Goal: Task Accomplishment & Management: Use online tool/utility

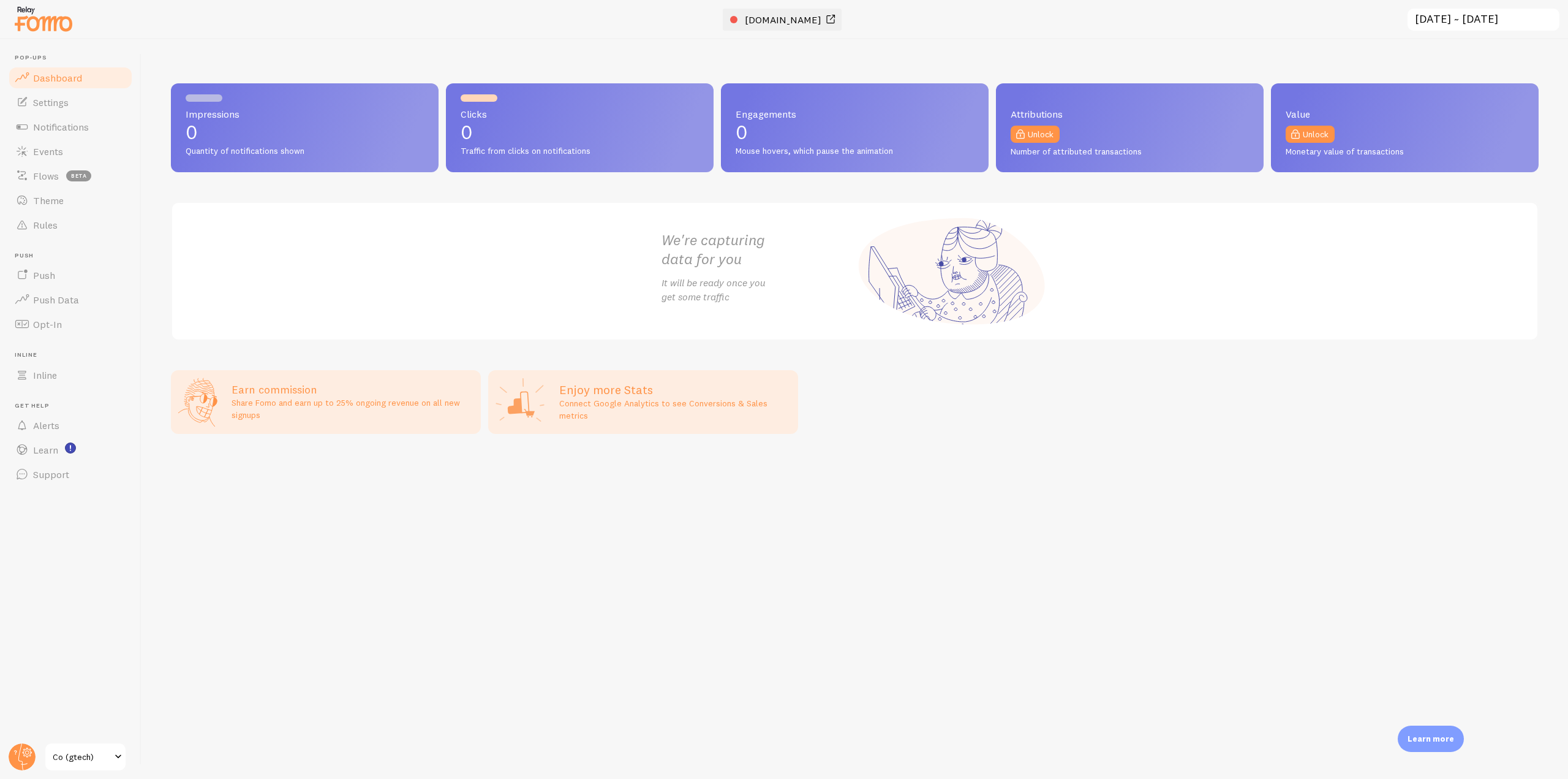
click at [779, 18] on span "[DOMAIN_NAME]" at bounding box center [783, 20] width 76 height 12
click at [91, 129] on link "Notifications" at bounding box center [70, 127] width 126 height 24
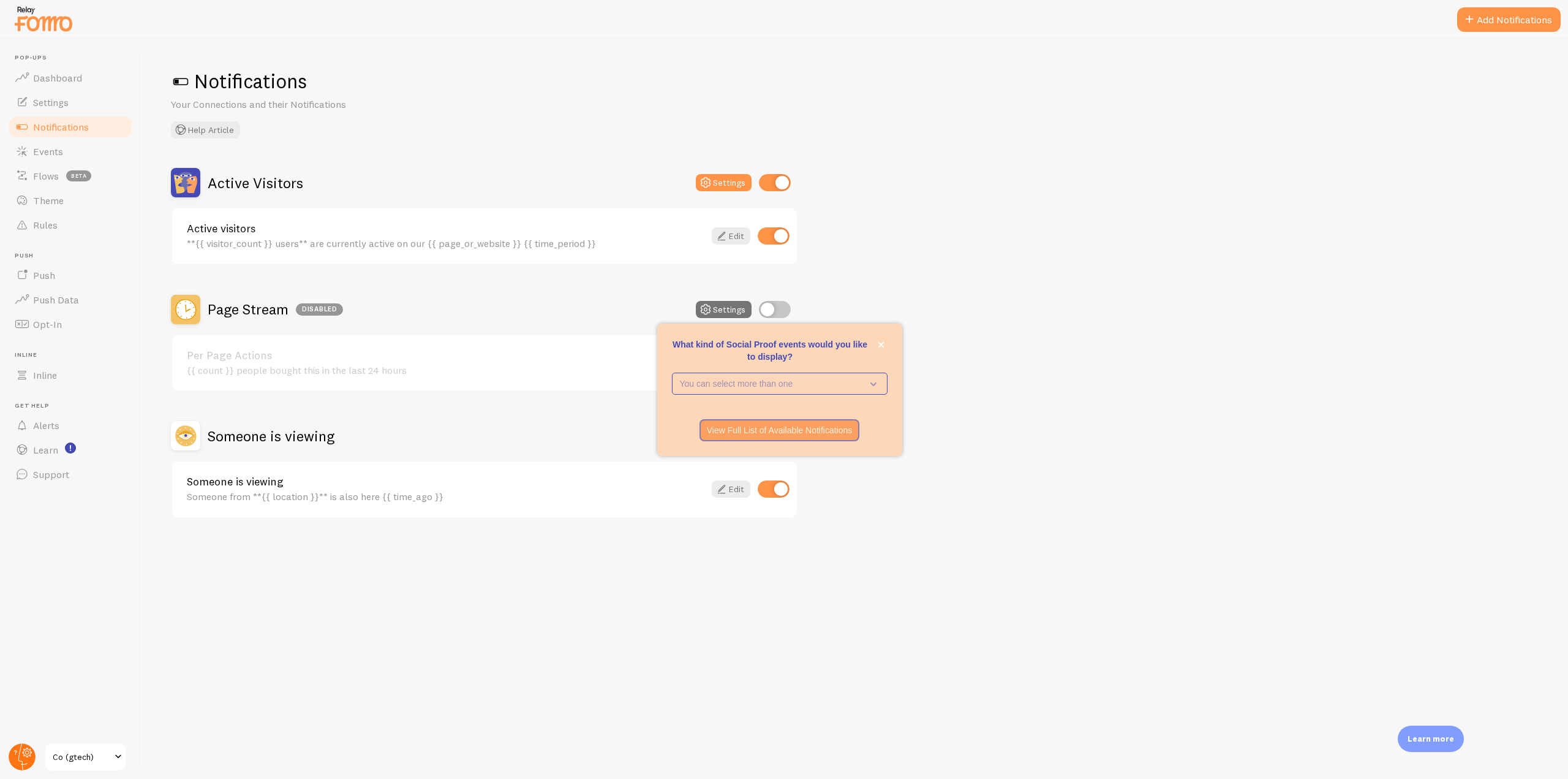
click at [26, 746] on circle at bounding box center [21, 756] width 27 height 27
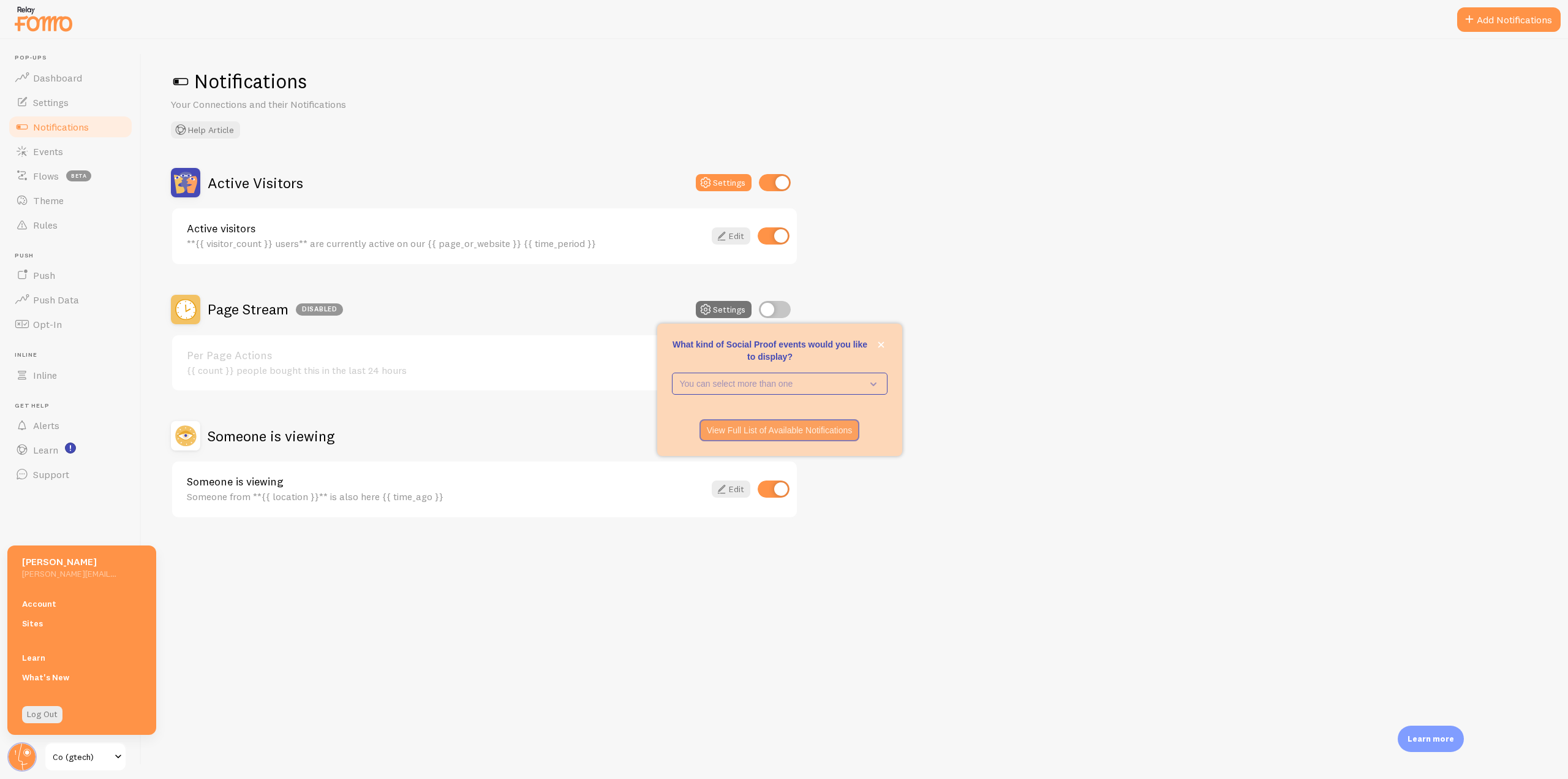
click at [53, 607] on link "Account" at bounding box center [82, 604] width 149 height 20
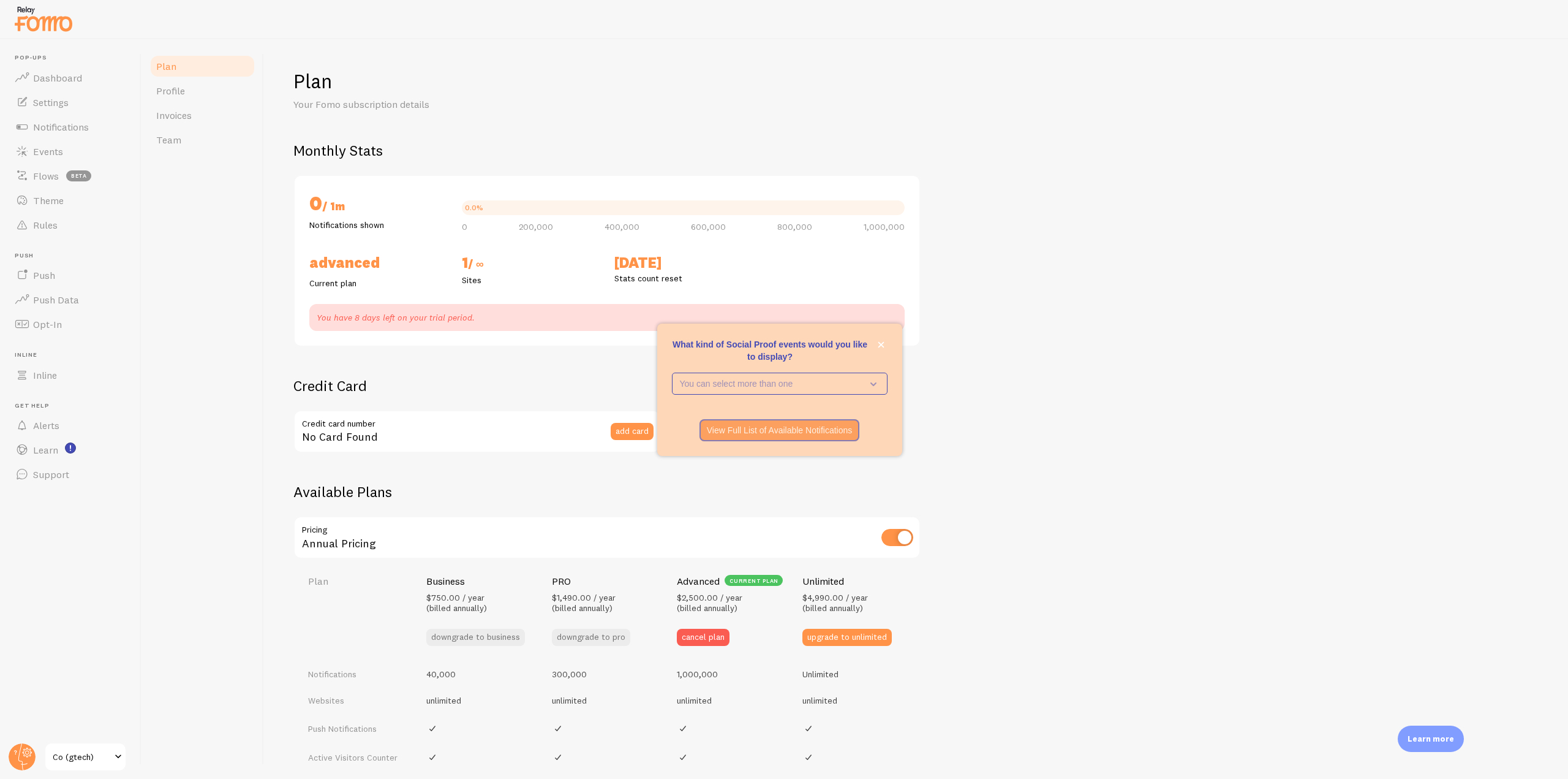
checkbox input "true"
click at [192, 139] on link "Team" at bounding box center [203, 140] width 107 height 24
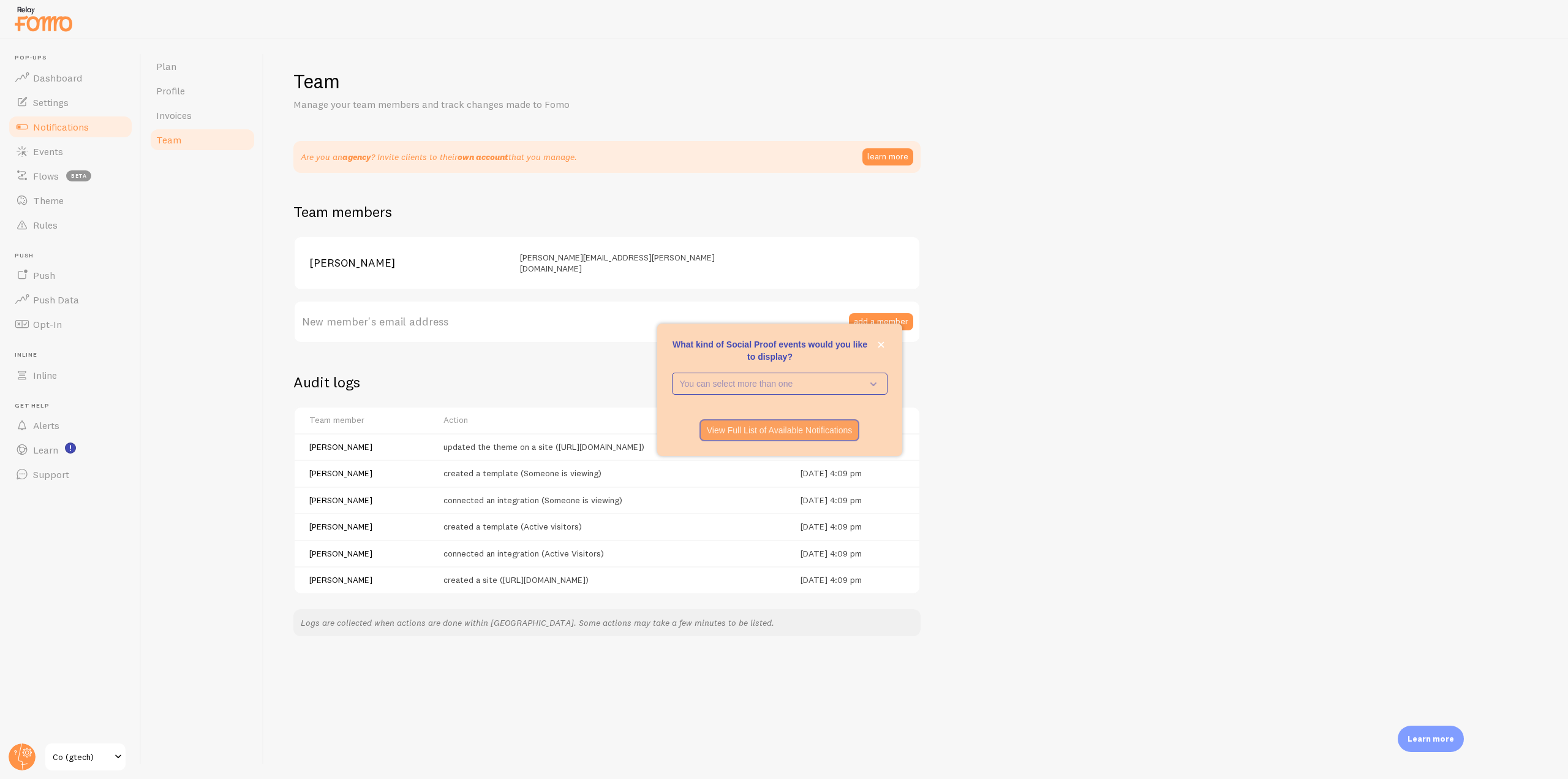
click at [76, 128] on span "Notifications" at bounding box center [60, 127] width 56 height 12
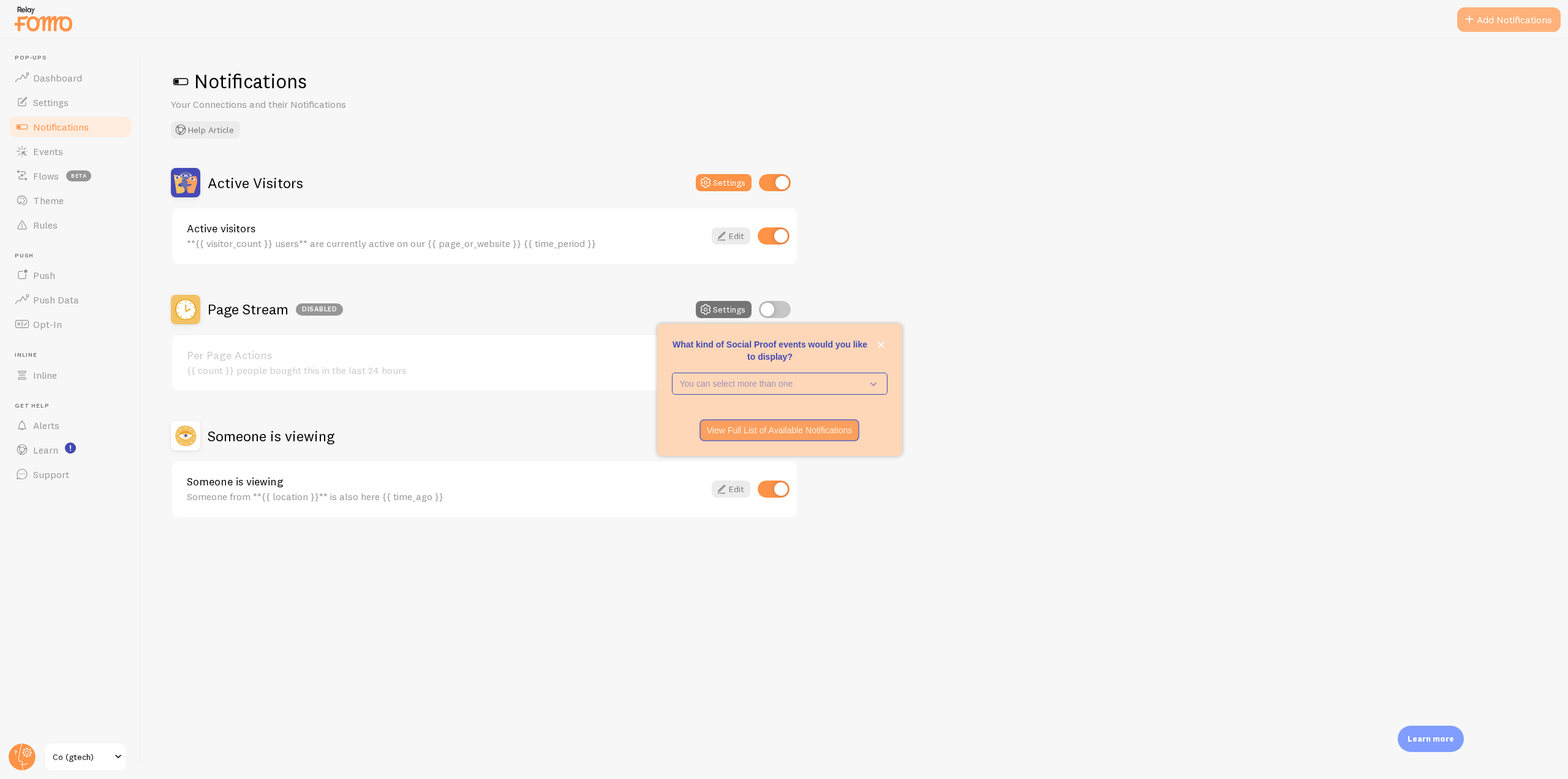
click at [1511, 25] on button "Add Notifications" at bounding box center [1508, 20] width 103 height 24
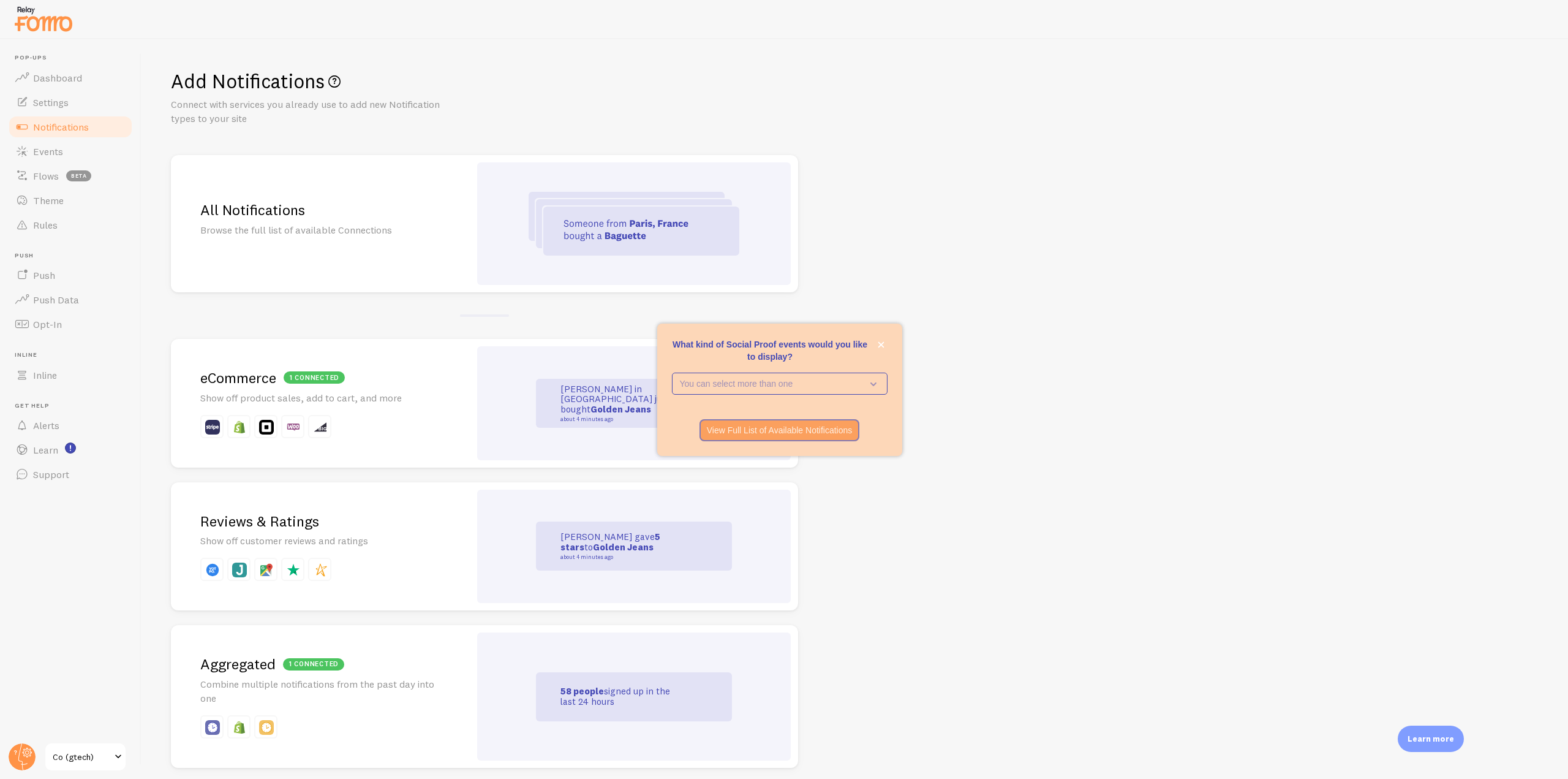
click at [705, 227] on img at bounding box center [633, 223] width 210 height 64
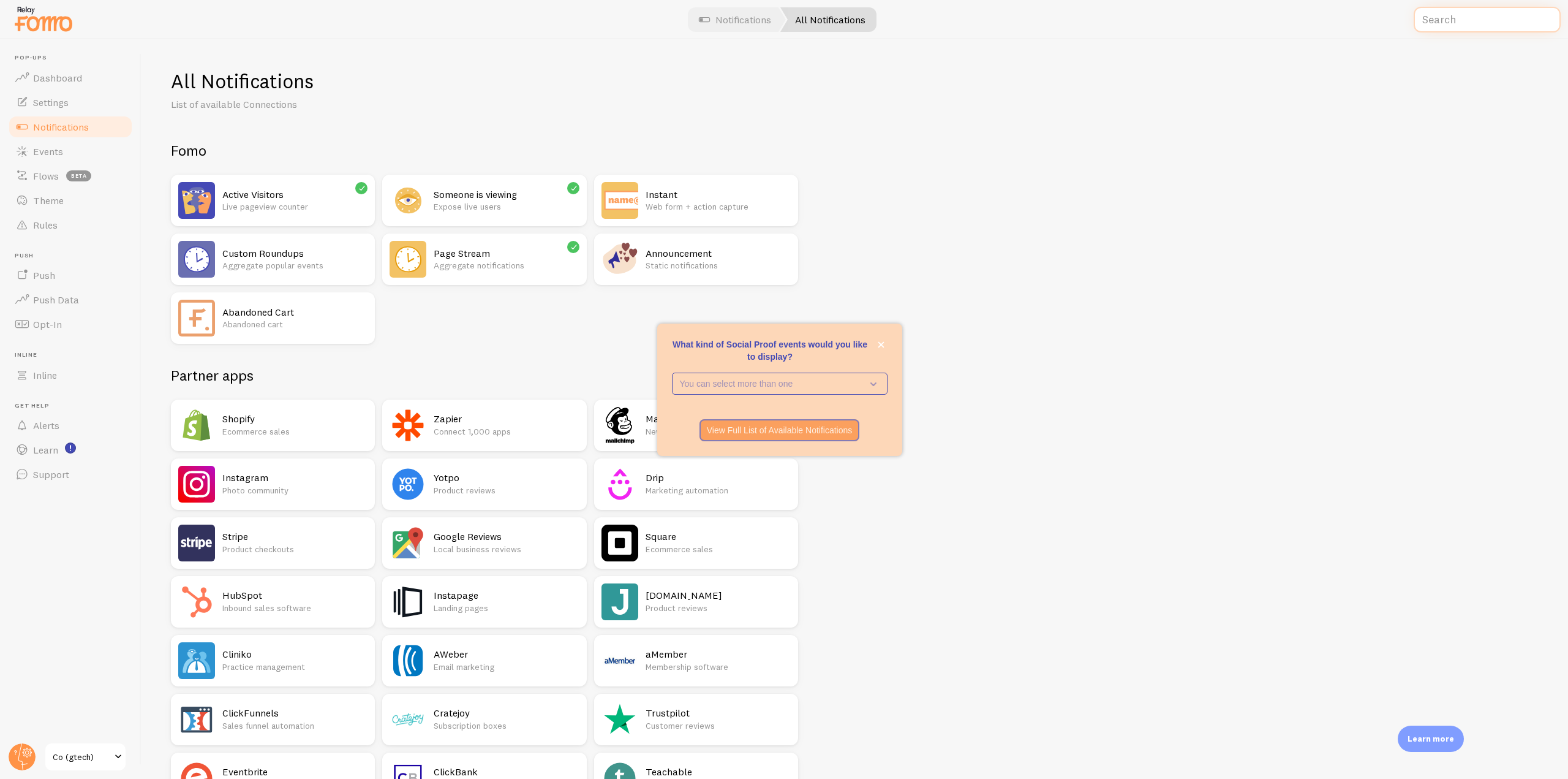
click at [1440, 24] on input "text" at bounding box center [1487, 20] width 147 height 26
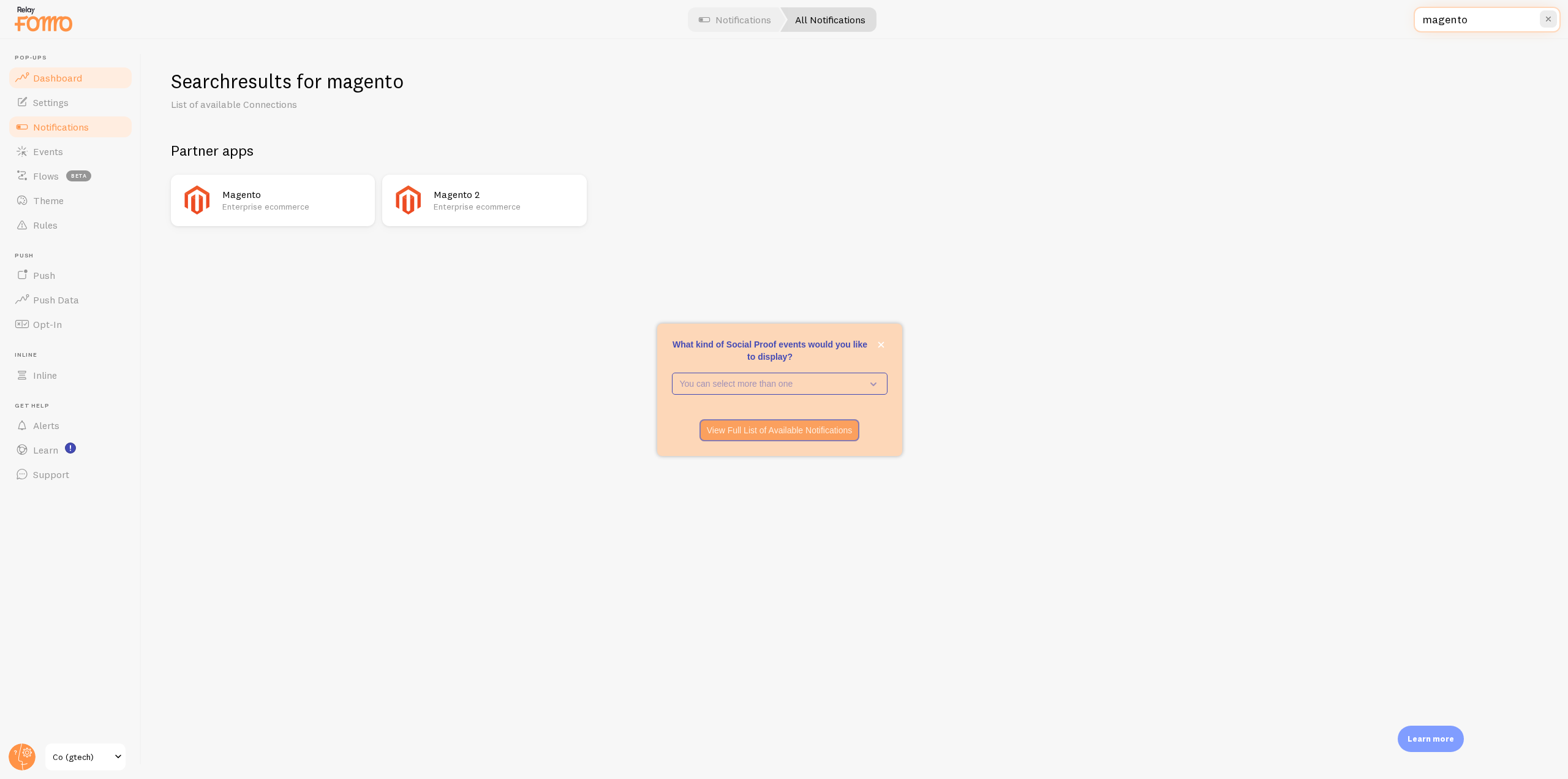
type input "magento"
click at [95, 77] on link "Dashboard" at bounding box center [70, 78] width 126 height 24
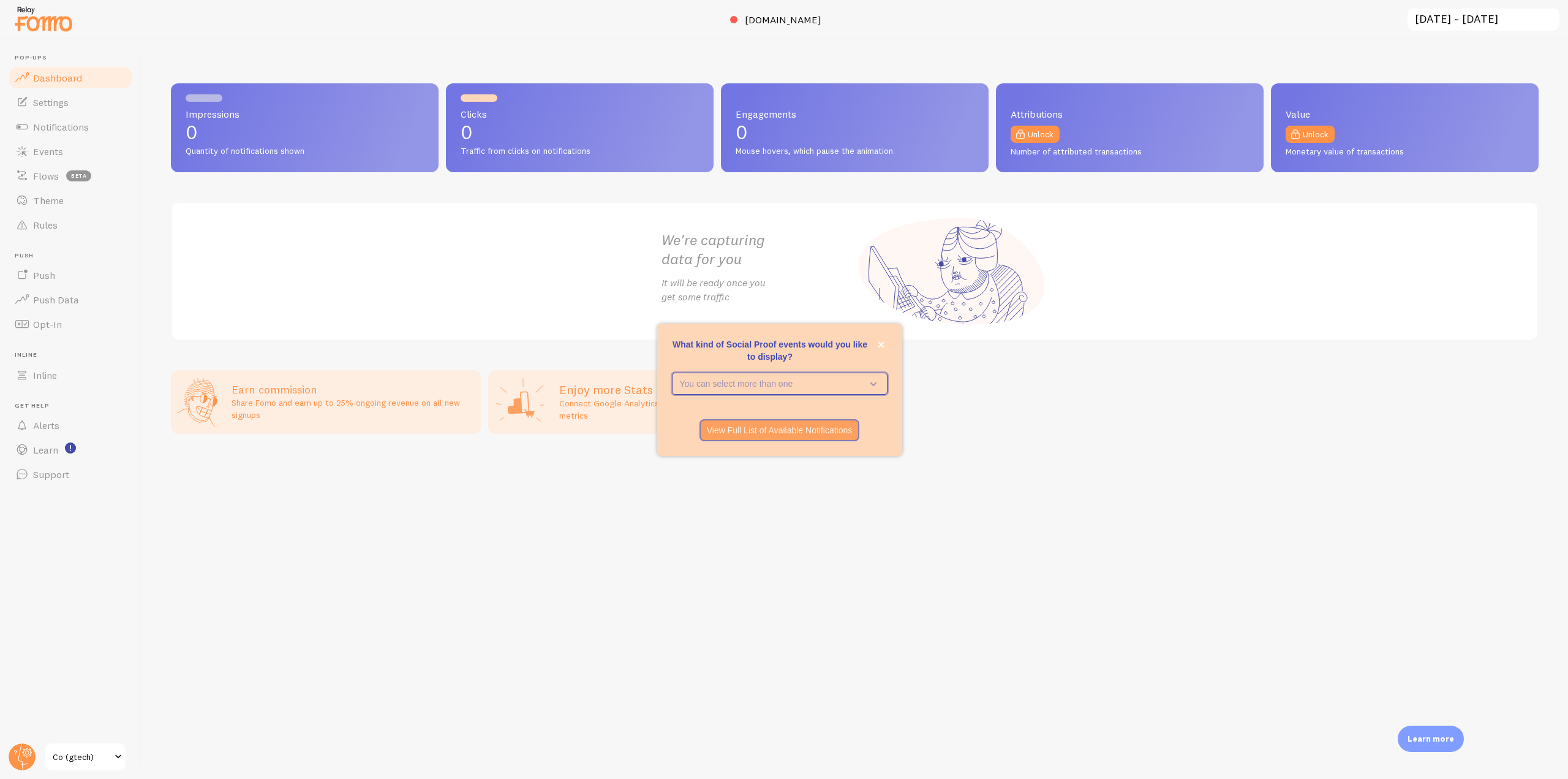
drag, startPoint x: 872, startPoint y: 386, endPoint x: 1220, endPoint y: 253, distance: 372.5
click at [1210, 256] on body "Pop-ups Dashboard Settings Notifications Events Flows beta Theme Rules [GEOGRAP…" at bounding box center [784, 390] width 1568 height 779
click at [83, 134] on link "Notifications" at bounding box center [70, 127] width 126 height 24
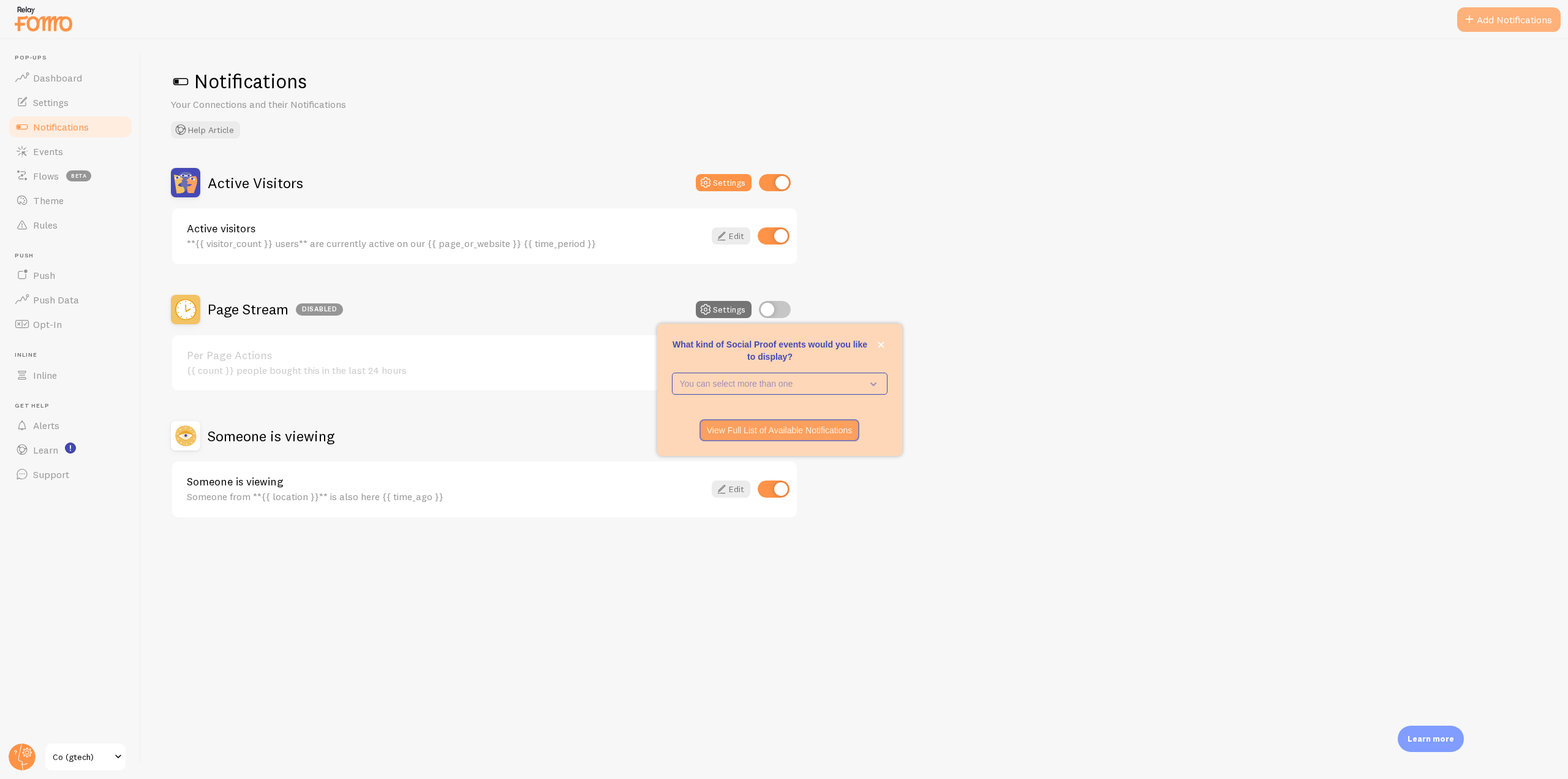
click at [1488, 26] on button "Add Notifications" at bounding box center [1508, 20] width 103 height 24
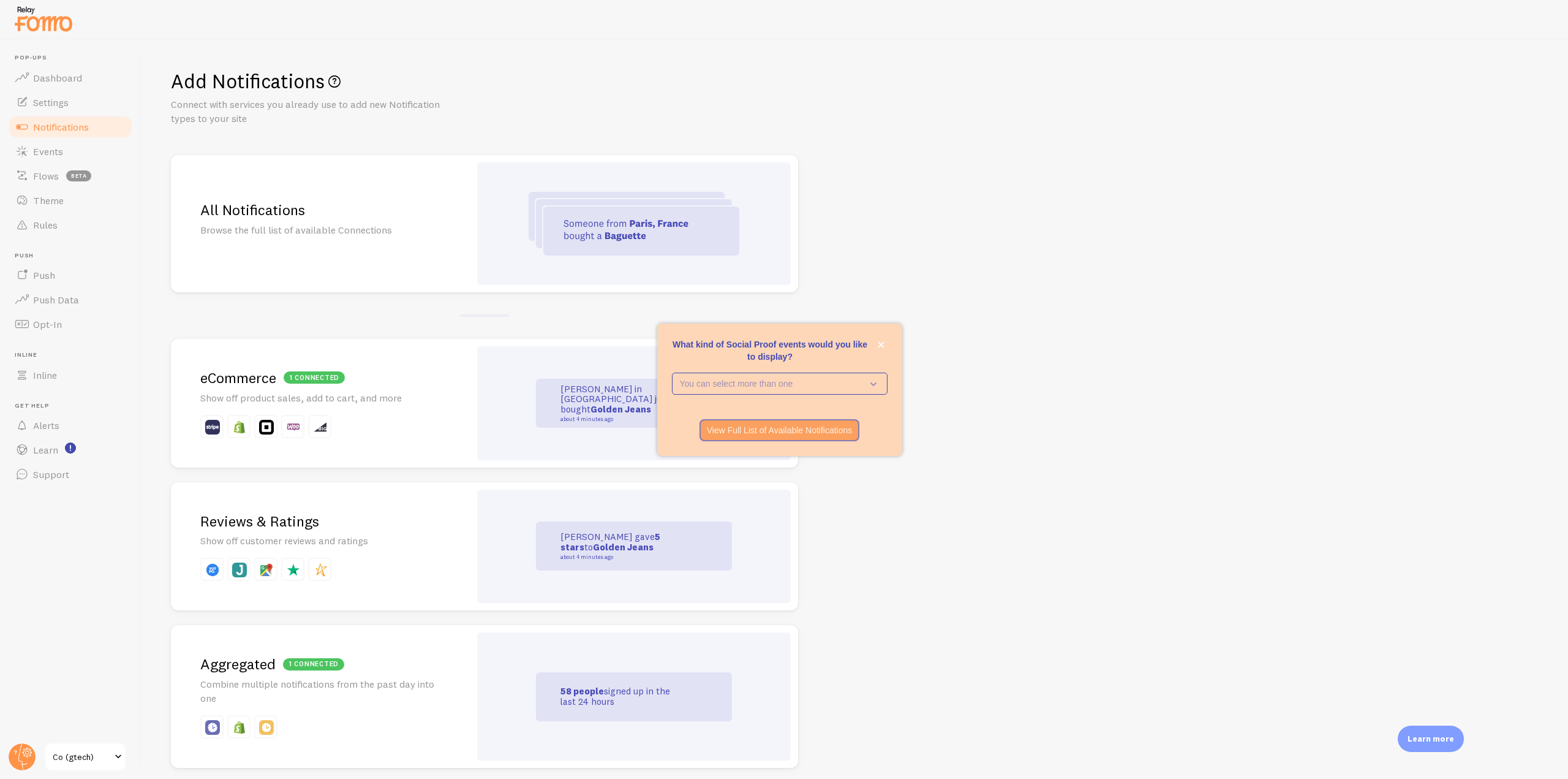
click at [524, 198] on div at bounding box center [634, 223] width 314 height 122
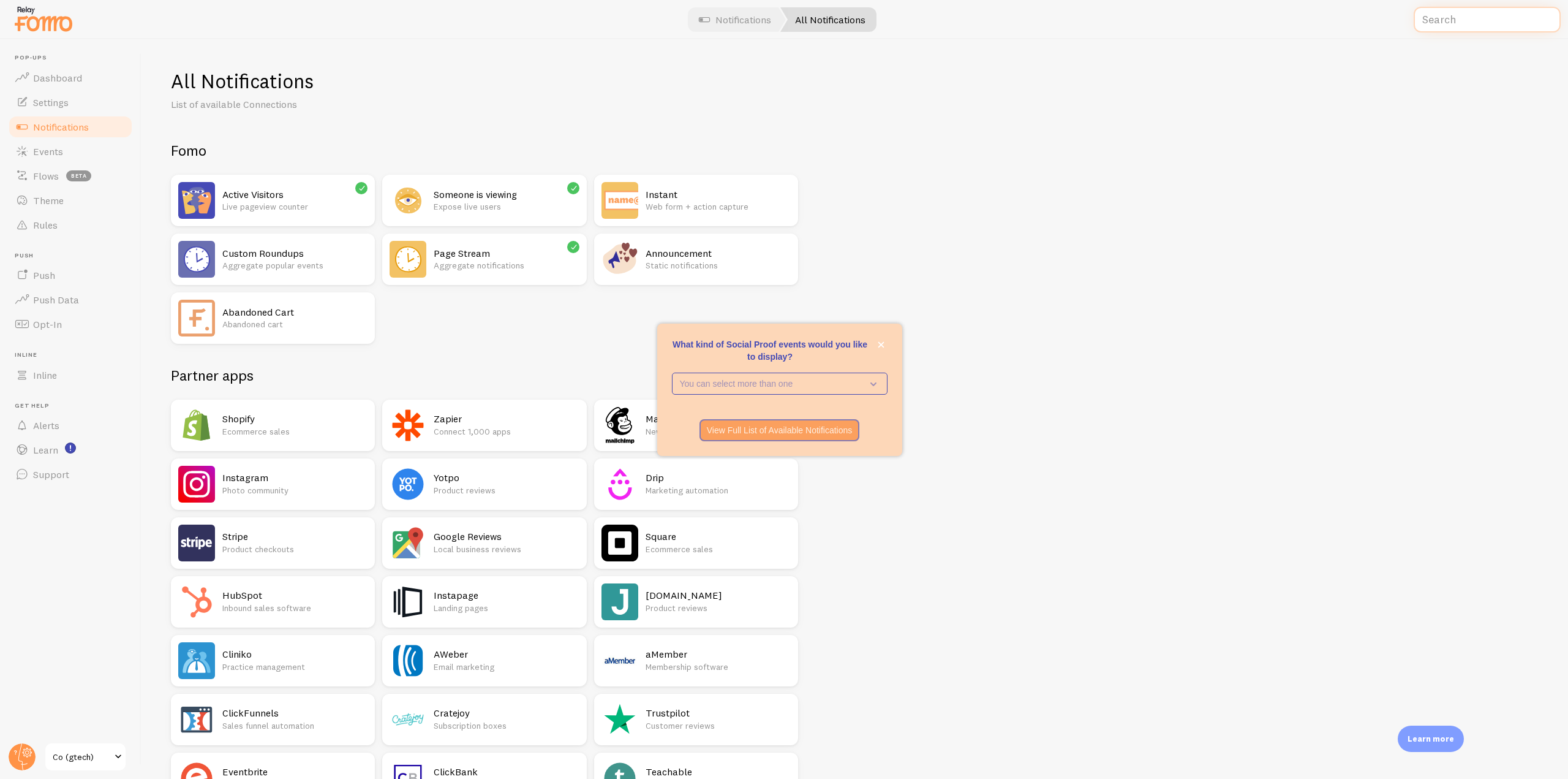
click at [1460, 21] on input "text" at bounding box center [1487, 20] width 147 height 26
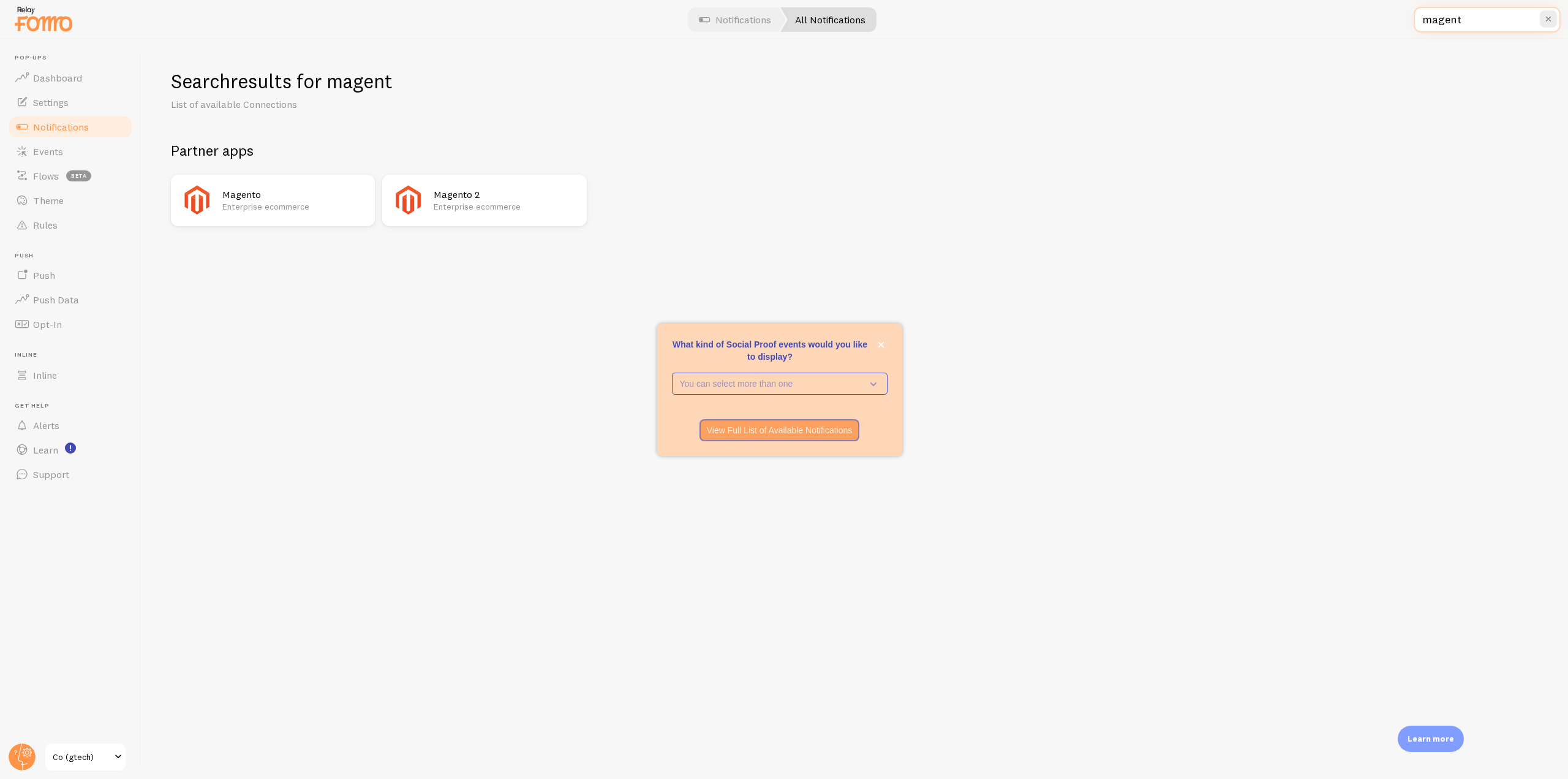
type input "magent"
click at [292, 201] on p "Enterprise ecommerce" at bounding box center [295, 207] width 145 height 12
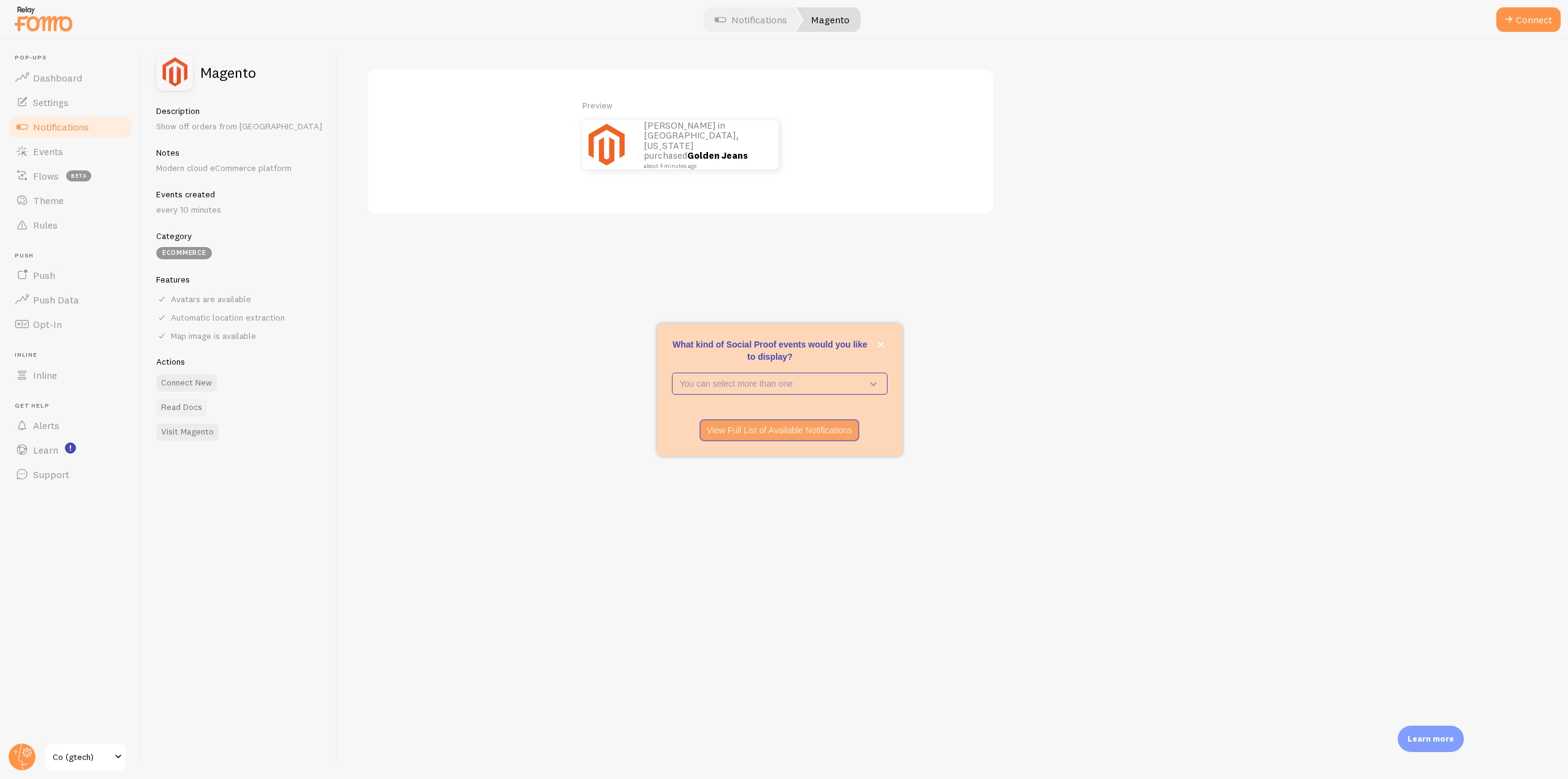
click at [186, 406] on link "Read Docs" at bounding box center [181, 407] width 50 height 17
click at [75, 125] on span "Notifications" at bounding box center [60, 127] width 56 height 12
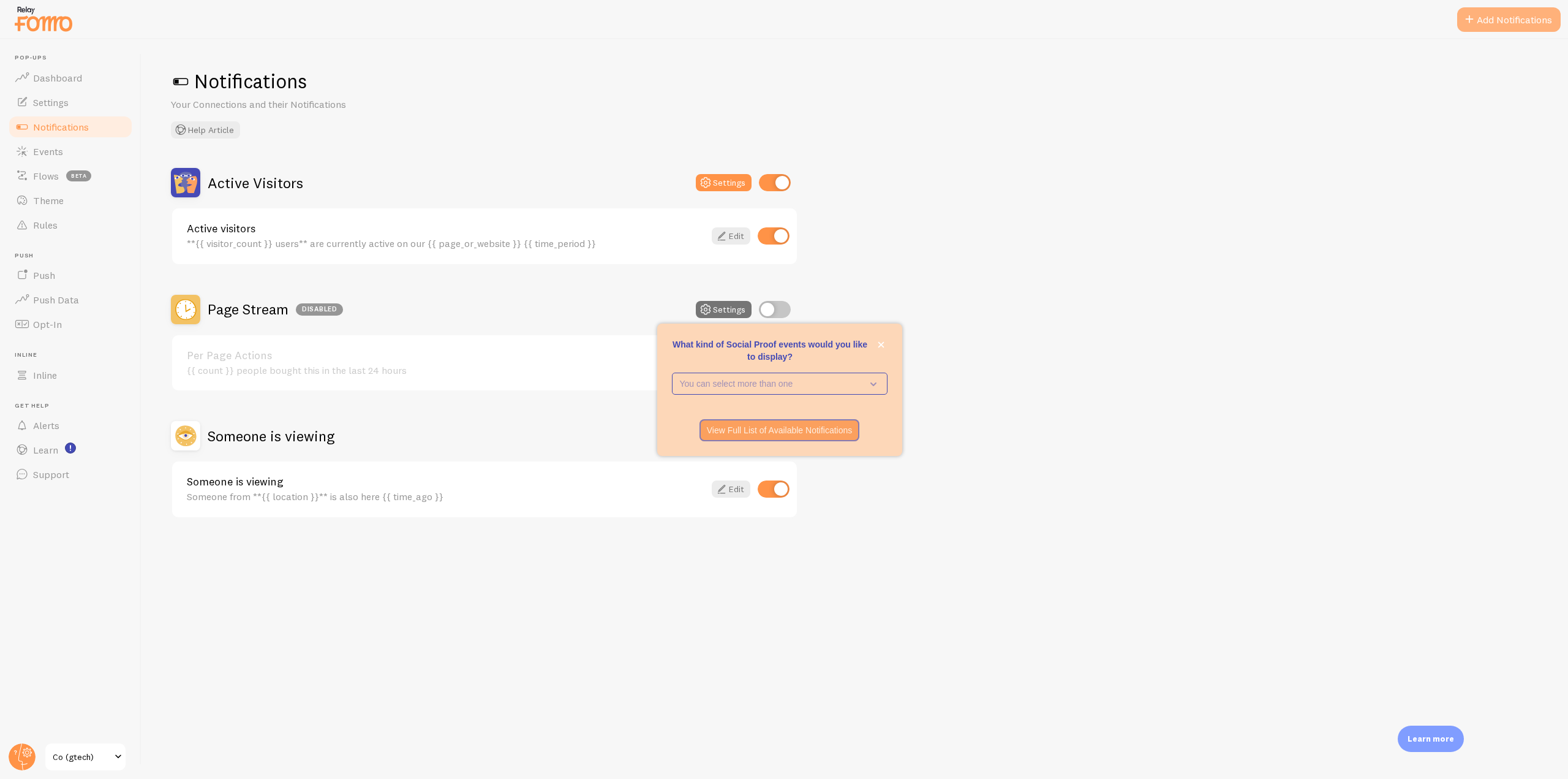
click at [1511, 26] on button "Add Notifications" at bounding box center [1508, 20] width 103 height 24
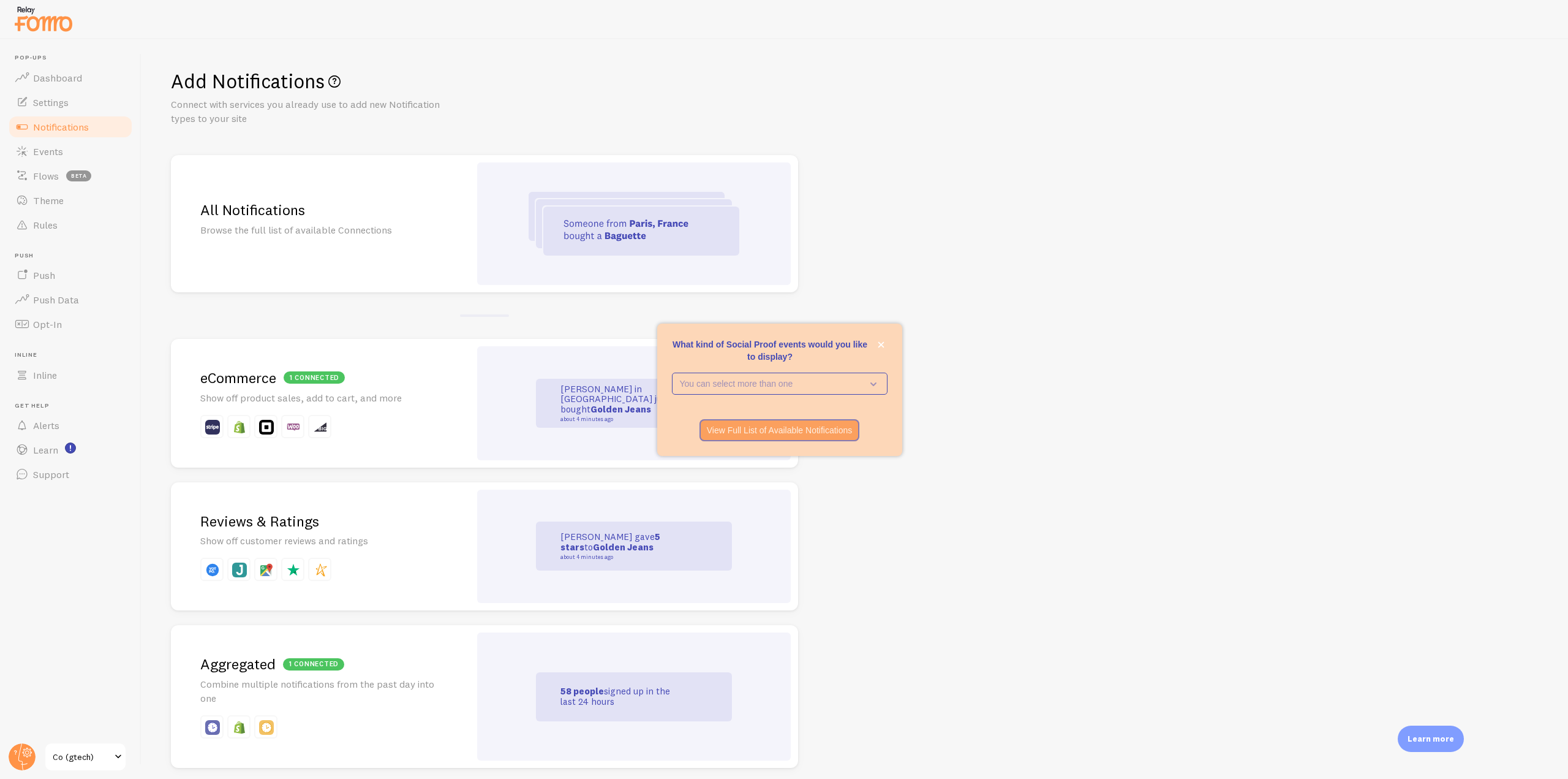
scroll to position [61, 0]
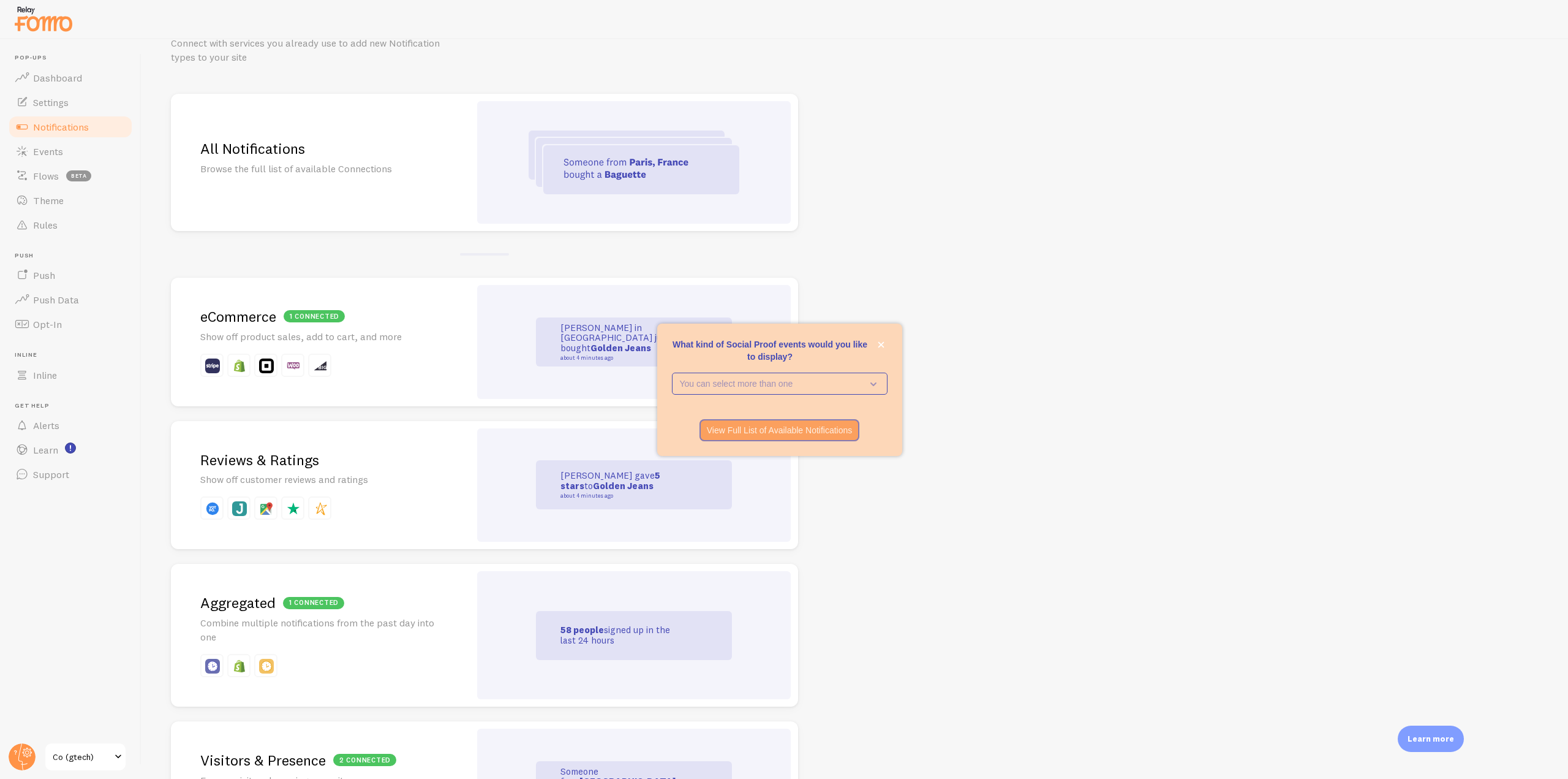
click at [356, 435] on div "Reviews & Ratings Show off customer reviews and ratings" at bounding box center [320, 485] width 299 height 129
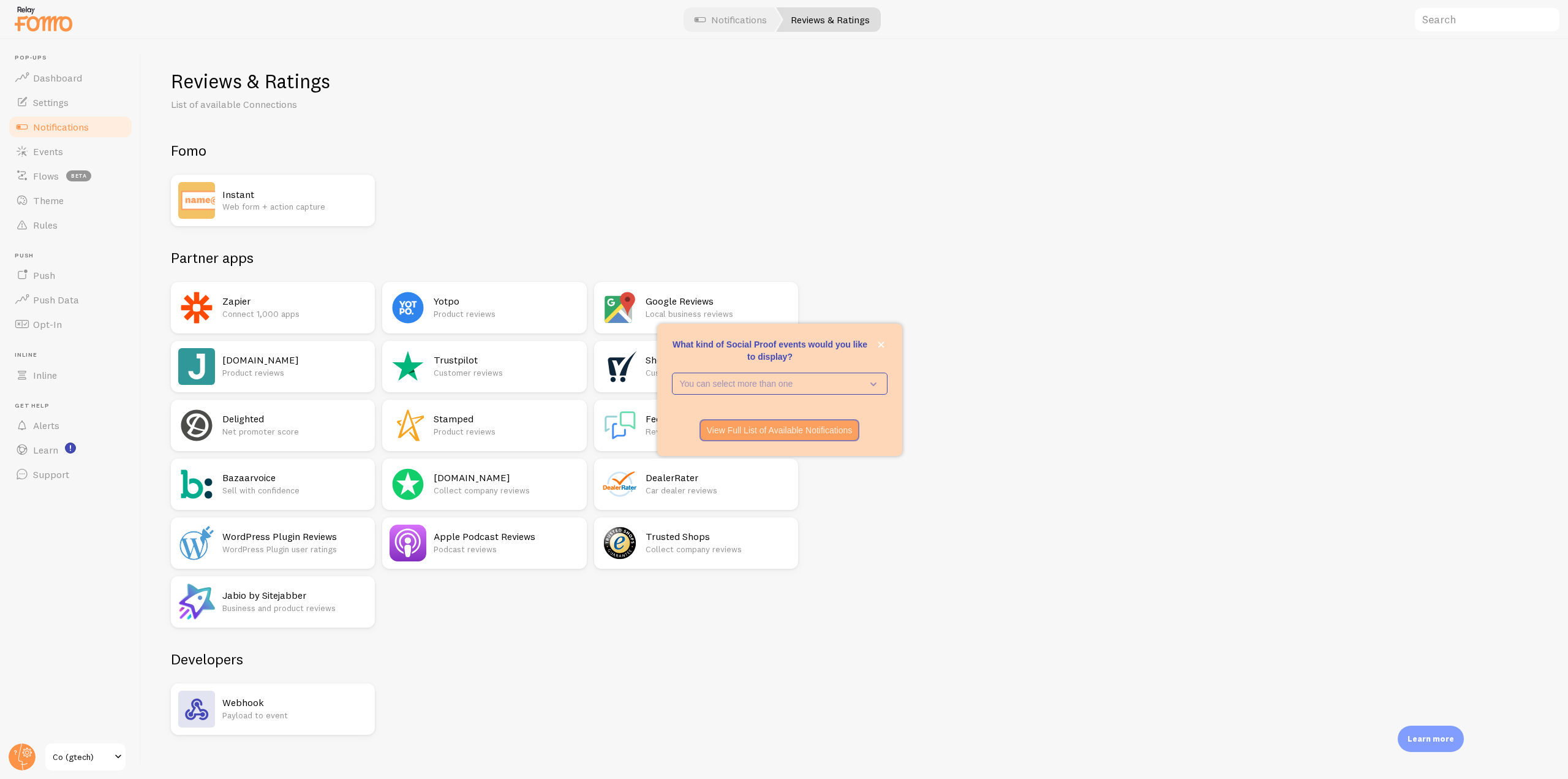
scroll to position [15, 0]
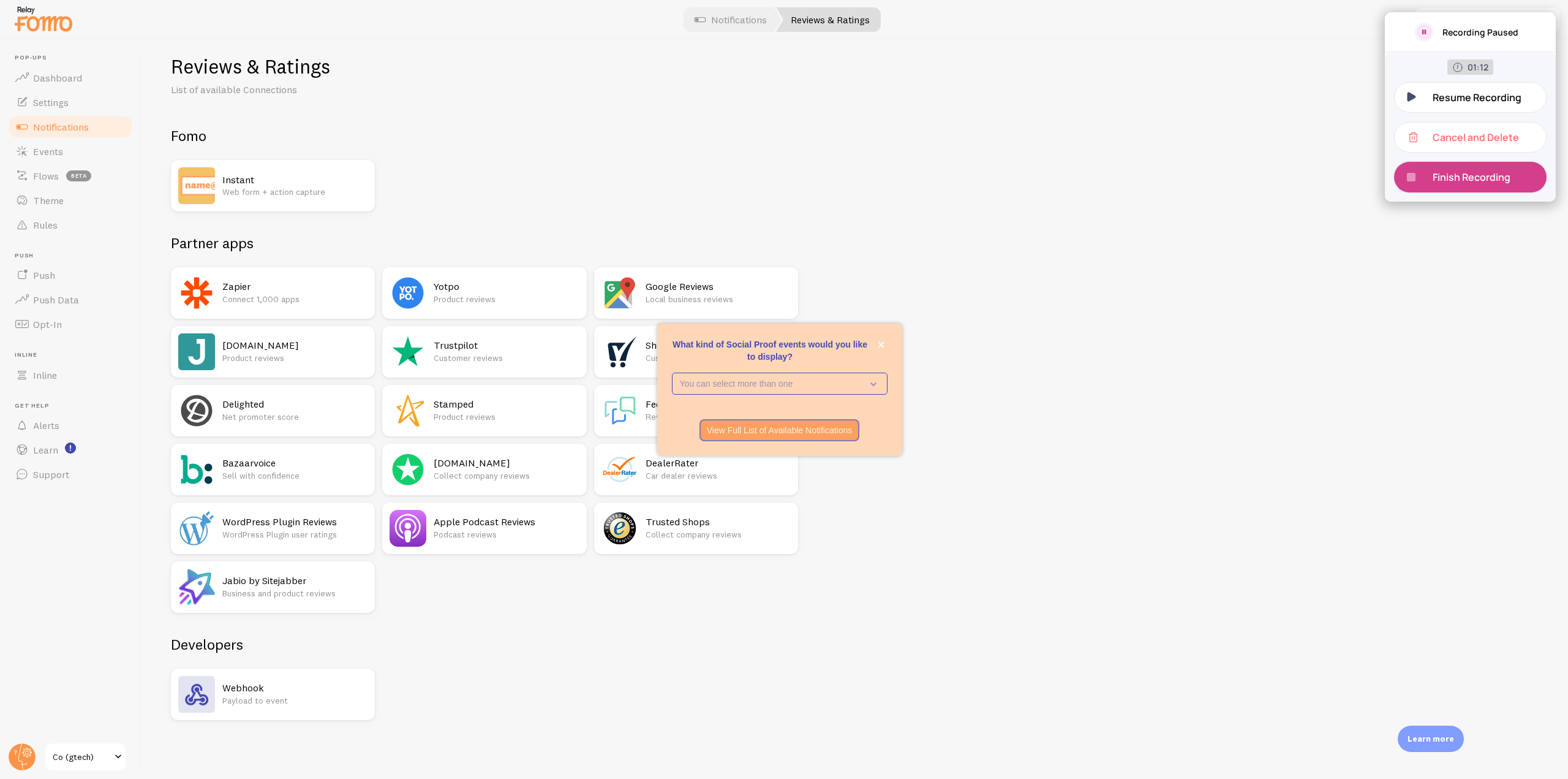
click at [1452, 178] on p "Finish Recording" at bounding box center [1476, 178] width 87 height 14
